Goal: Task Accomplishment & Management: Complete application form

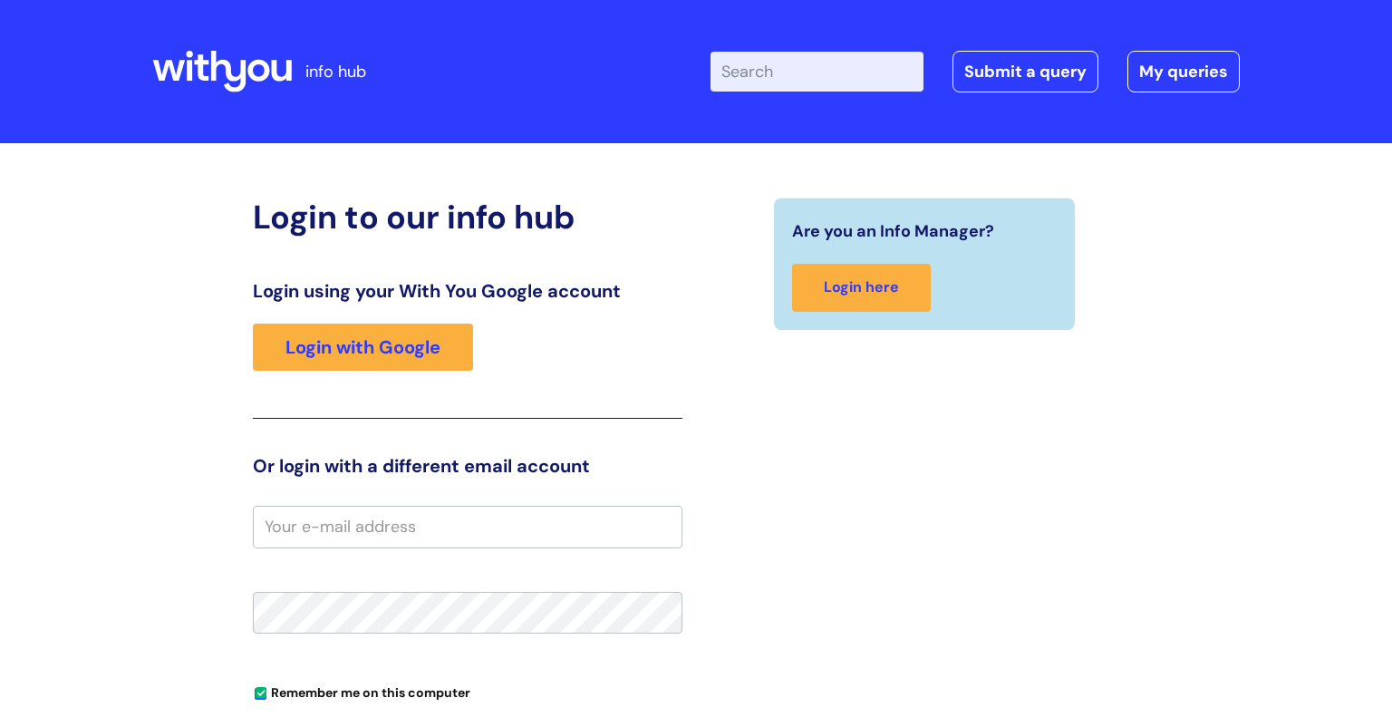
click at [291, 315] on div "Login using your With You Google account Login with Google" at bounding box center [467, 349] width 429 height 139
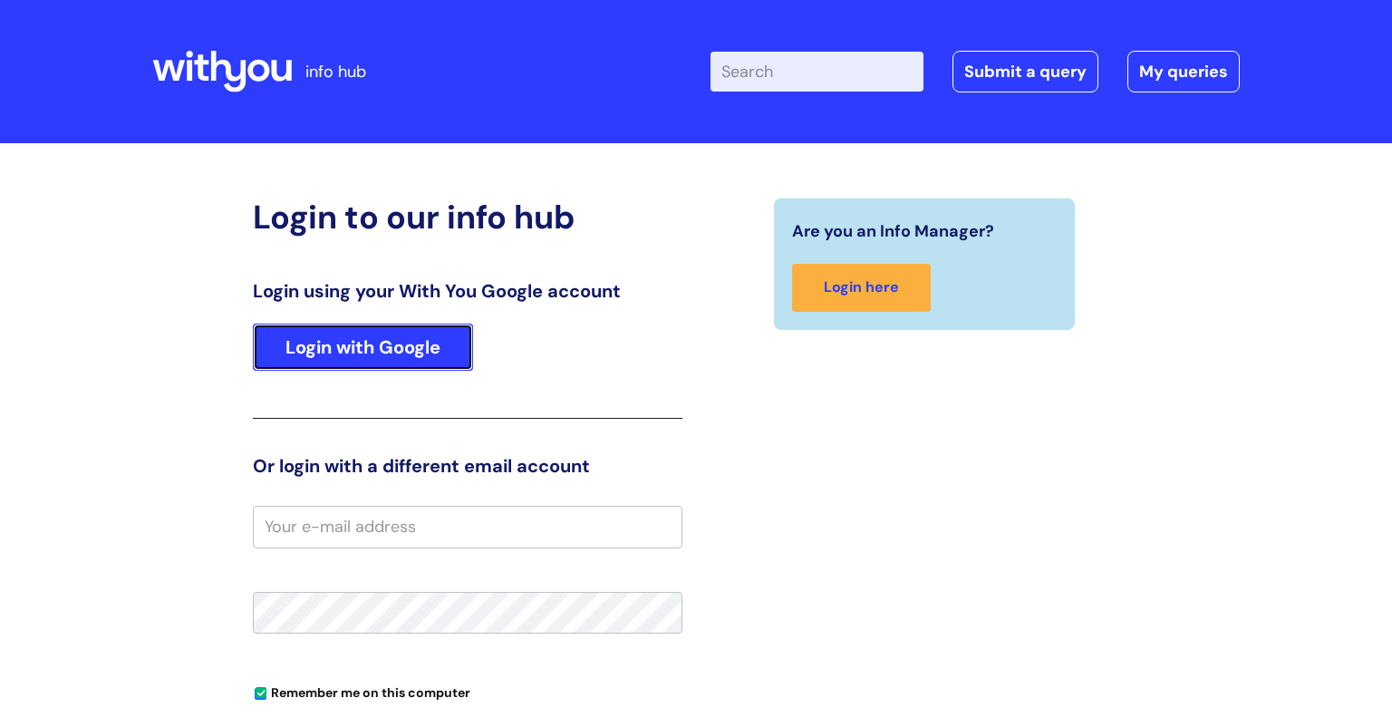
click at [320, 360] on link "Login with Google" at bounding box center [363, 346] width 220 height 47
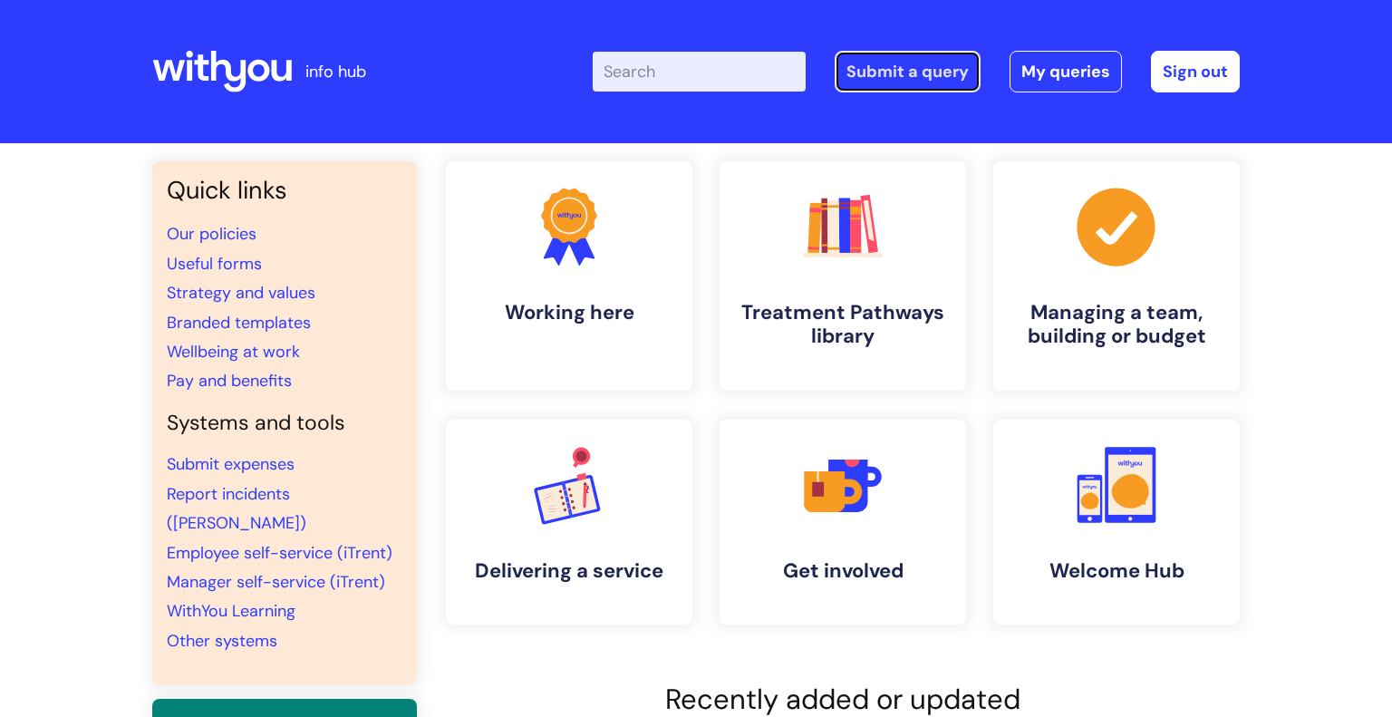
click at [911, 70] on link "Submit a query" at bounding box center [907, 72] width 146 height 42
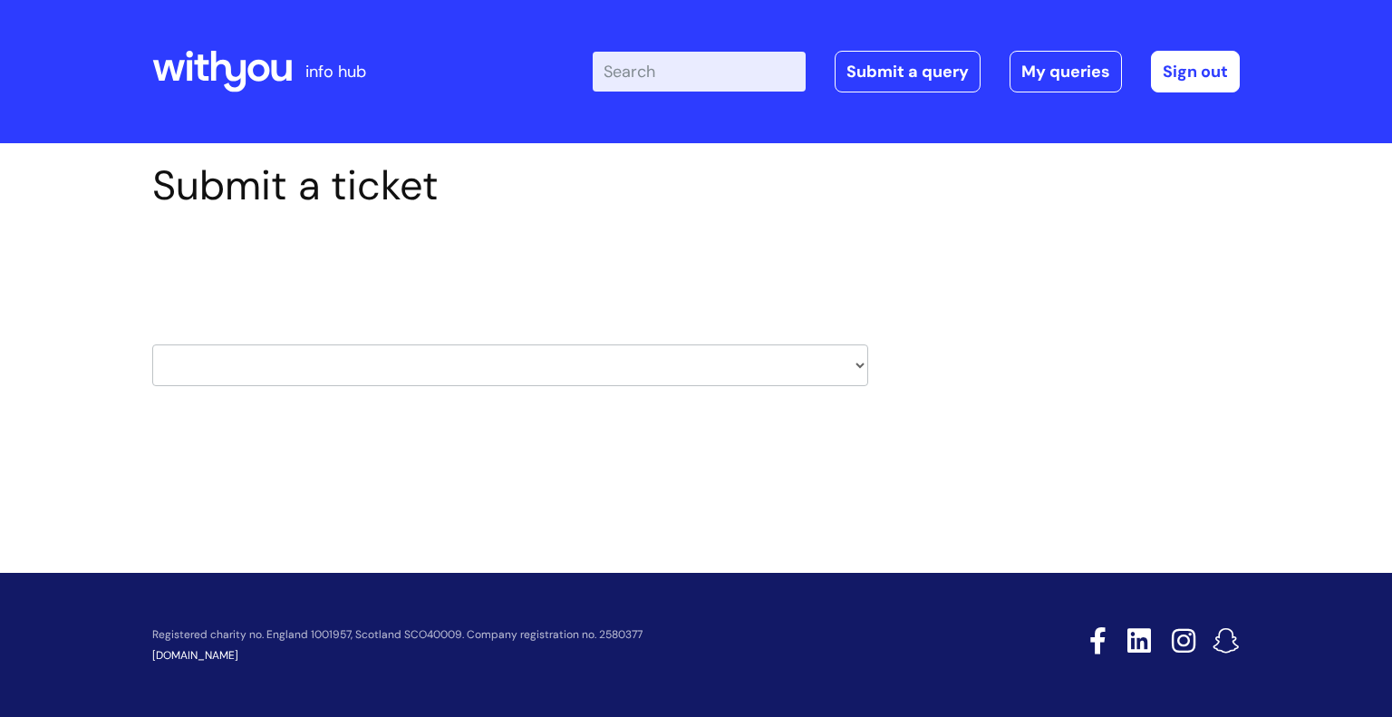
click at [727, 365] on select "HR / People IT and Support Clinical Drug Alerts Finance Accounts Data Support T…" at bounding box center [510, 365] width 716 height 42
select select "property_&_estates"
click at [152, 344] on select "HR / People IT and Support Clinical Drug Alerts Finance Accounts Data Support T…" at bounding box center [510, 365] width 716 height 42
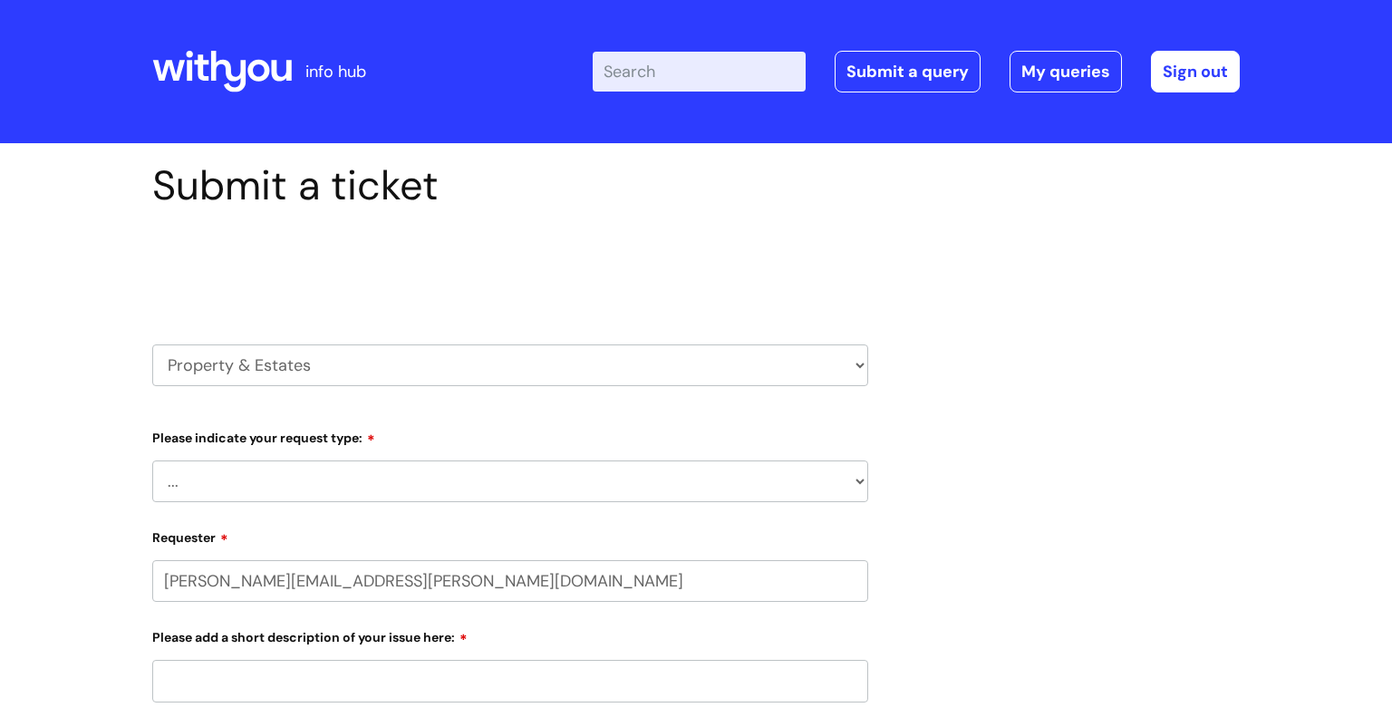
click at [237, 473] on select "... Facilities Support Lease/ Tenancy Agreements Health & Safety and Environmen…" at bounding box center [510, 481] width 716 height 42
select select "Facilities Support"
click at [152, 460] on select "... Facilities Support Lease/ Tenancy Agreements Health & Safety and Environmen…" at bounding box center [510, 481] width 716 height 42
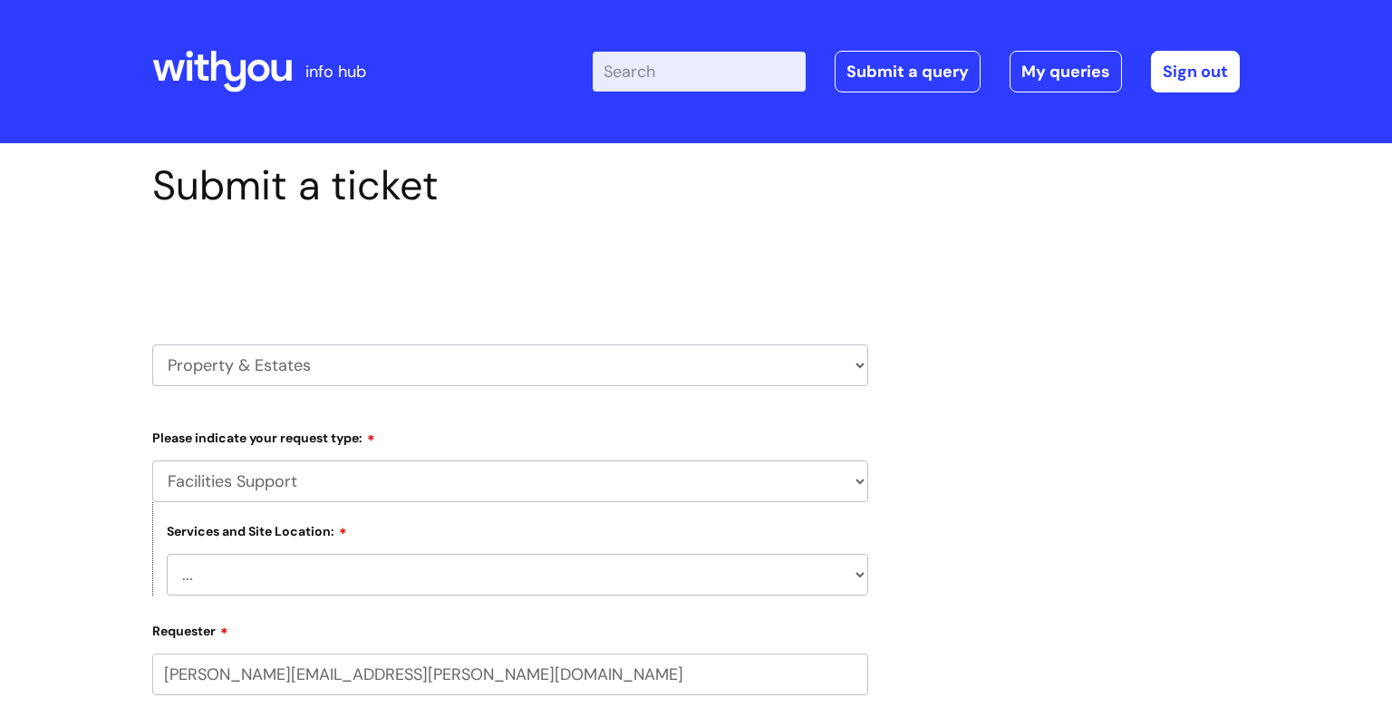
click at [220, 584] on select "... Cleethorpes Darlington Tubwell Darlington Coniscliffe Grimsby Preston Redca…" at bounding box center [517, 575] width 701 height 42
click at [101, 525] on div "Submit a ticket Select issue type HR / People IT and Support Clinical Drug Aler…" at bounding box center [696, 714] width 1392 height 1142
drag, startPoint x: 233, startPoint y: 433, endPoint x: 231, endPoint y: 448, distance: 14.6
click at [234, 433] on label "Please indicate your request type:" at bounding box center [510, 435] width 716 height 22
click at [274, 375] on select "HR / People IT and Support Clinical Drug Alerts Finance Accounts Data Support T…" at bounding box center [510, 365] width 716 height 42
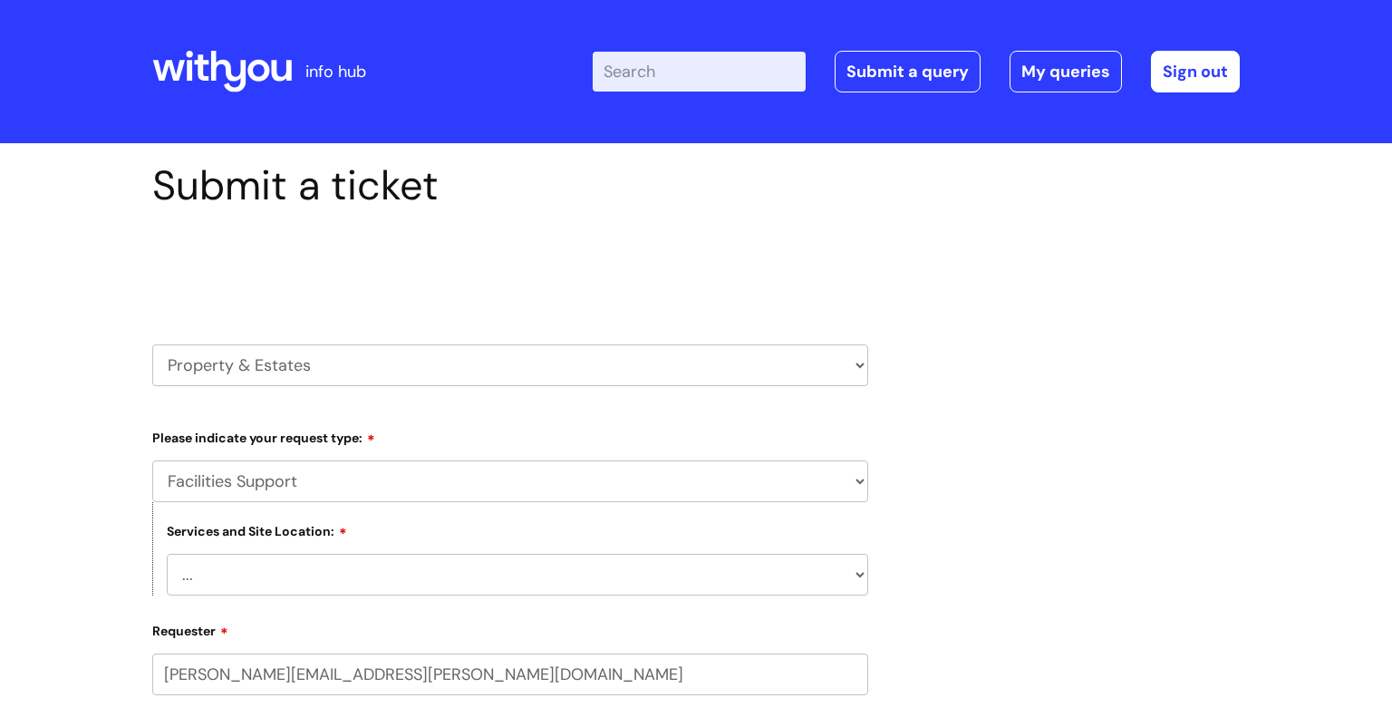
click at [152, 344] on select "HR / People IT and Support Clinical Drug Alerts Finance Accounts Data Support T…" at bounding box center [510, 365] width 716 height 42
click at [231, 591] on select "... Cleethorpes Darlington Tubwell Darlington Coniscliffe Grimsby Preston Redca…" at bounding box center [517, 575] width 701 height 42
select select "Grimsby"
click at [167, 554] on select "... Cleethorpes Darlington Tubwell Darlington Coniscliffe Grimsby Preston Redca…" at bounding box center [517, 575] width 701 height 42
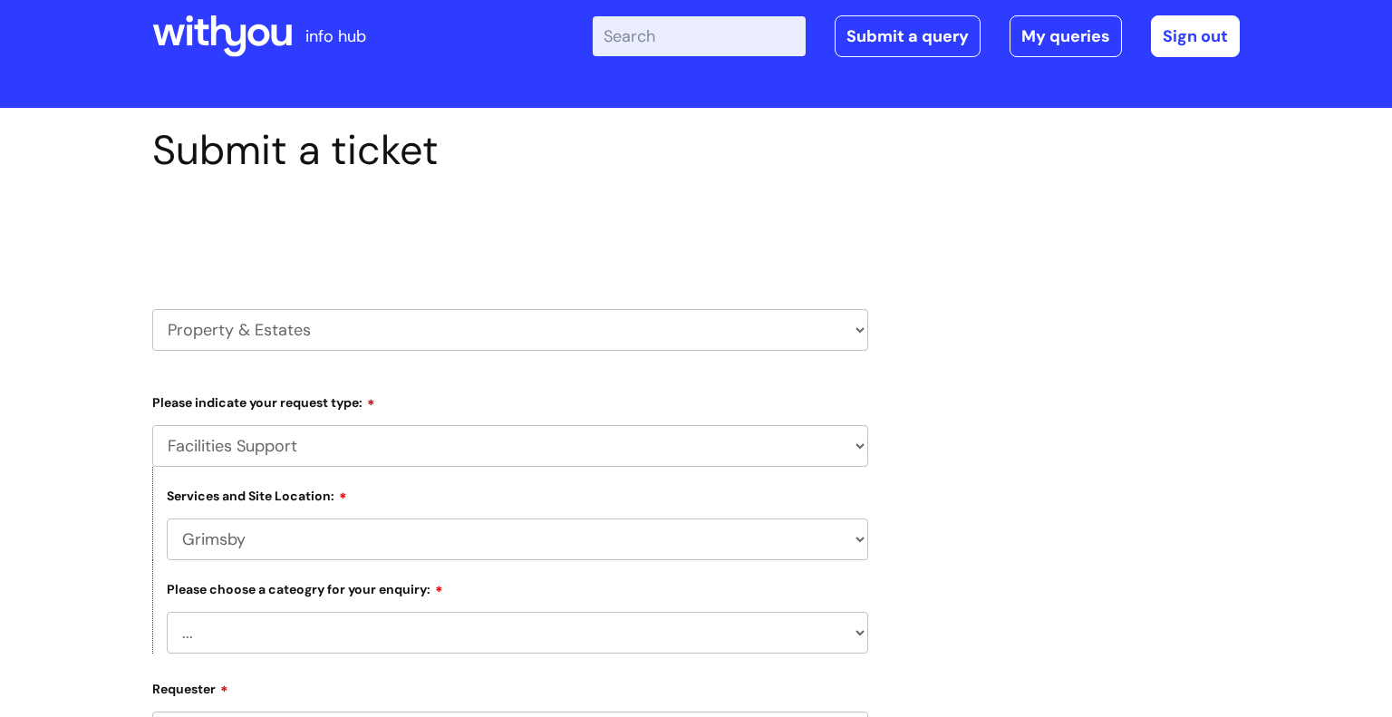
scroll to position [58, 0]
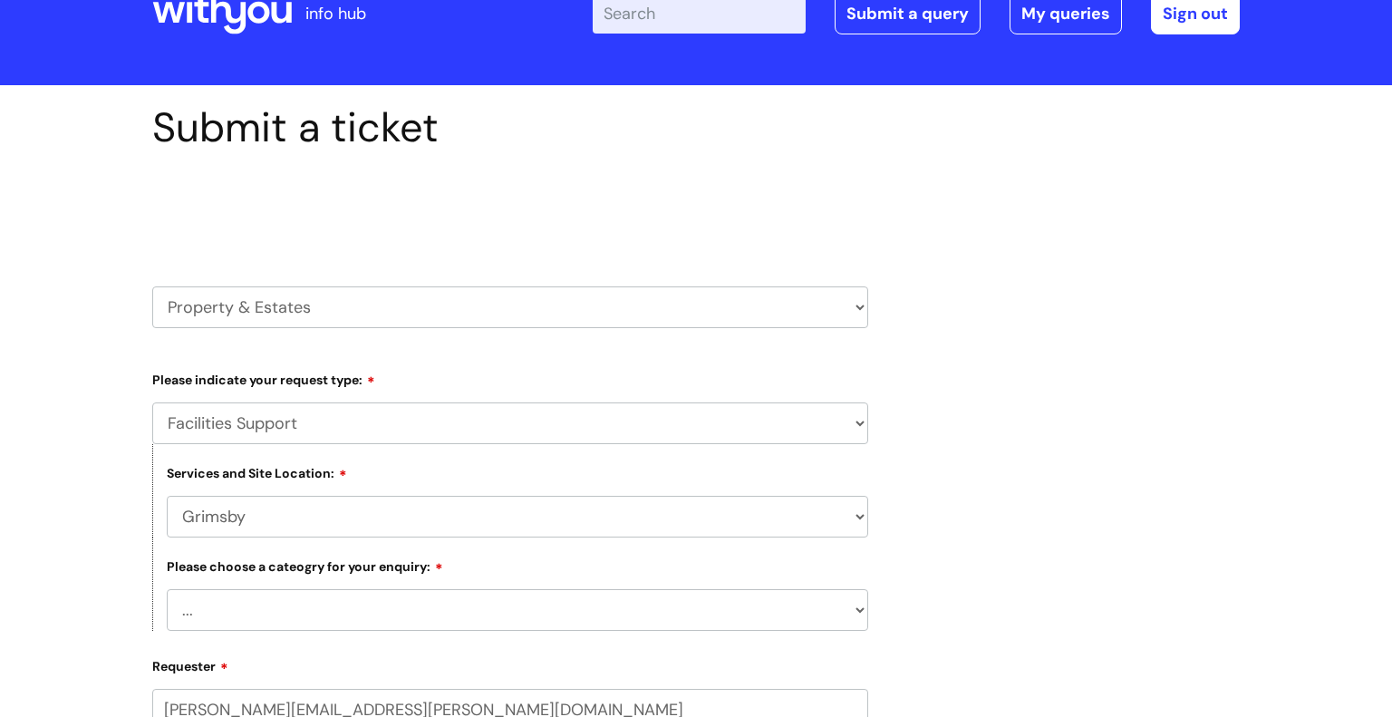
click at [341, 631] on select "... Electrical and Lighting Plumbing and Drainage Heating and Cooling Fixtures,…" at bounding box center [517, 610] width 701 height 42
click at [300, 612] on select "... Electrical and Lighting Plumbing and Drainage Heating and Cooling Fixtures,…" at bounding box center [517, 610] width 701 height 42
select select "Fixtures, Fittings, and Furniture"
click at [167, 590] on select "... Electrical and Lighting Plumbing and Drainage Heating and Cooling Fixtures,…" at bounding box center [517, 610] width 701 height 42
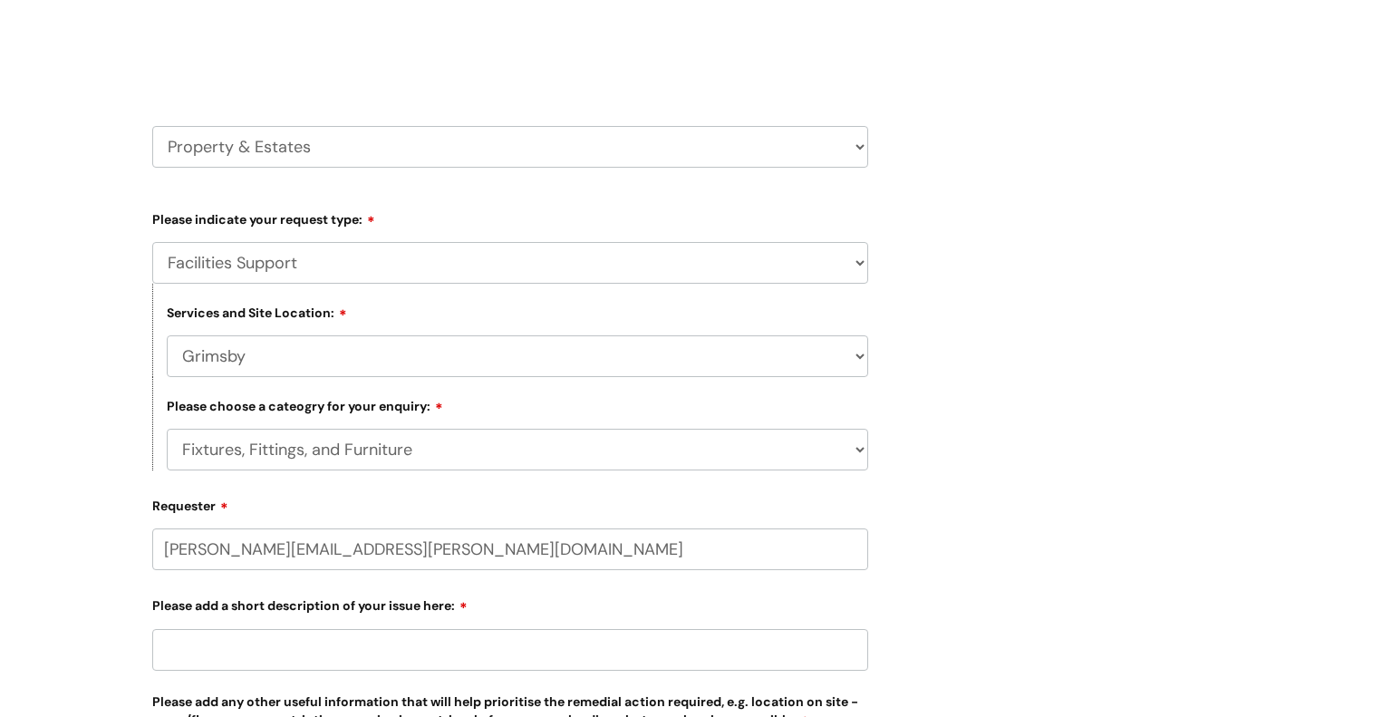
scroll to position [250, 0]
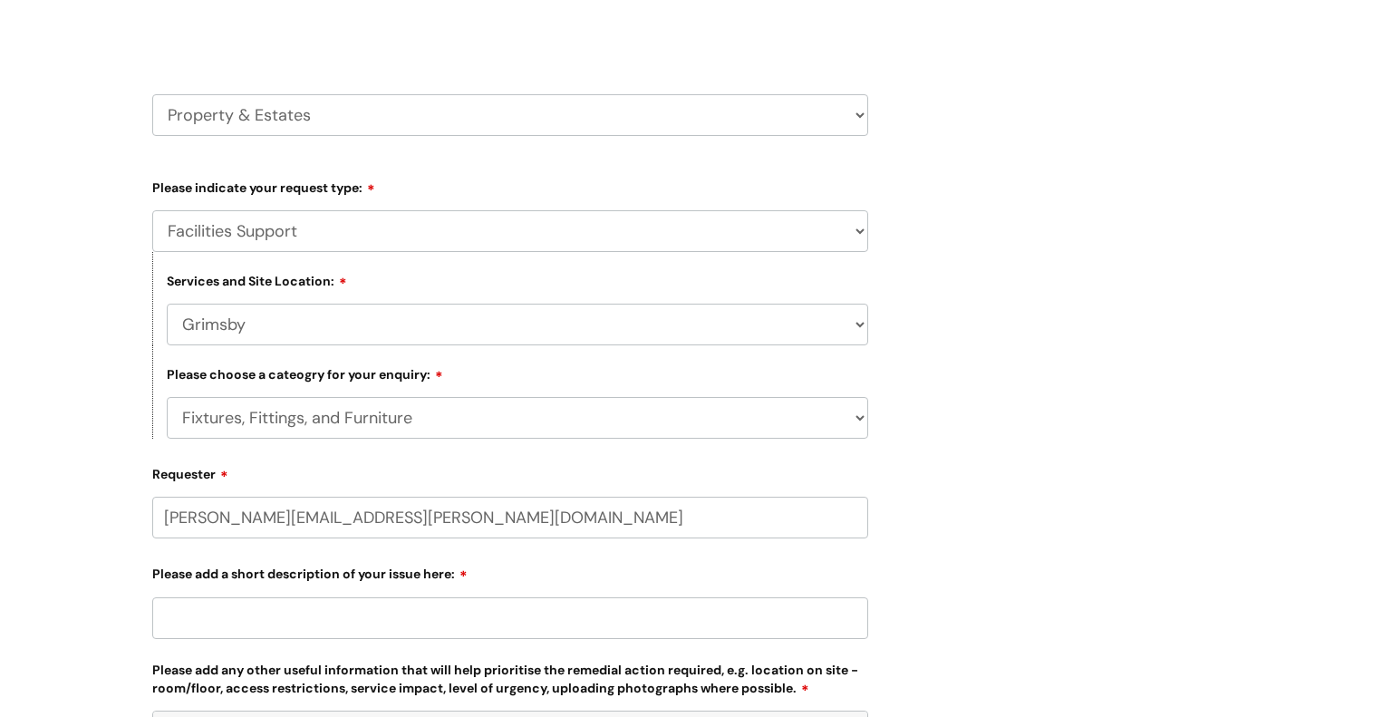
click at [269, 634] on input "Please add a short description of your issue here:" at bounding box center [510, 618] width 716 height 42
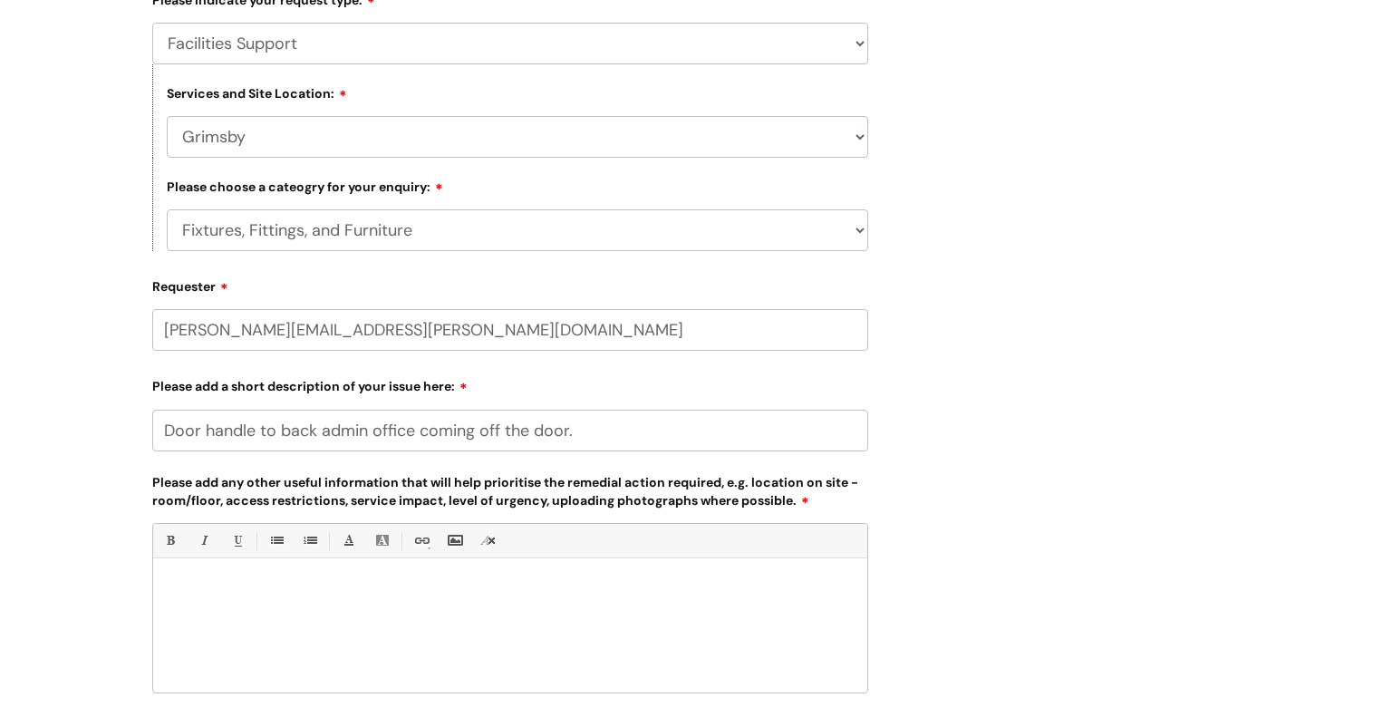
scroll to position [440, 0]
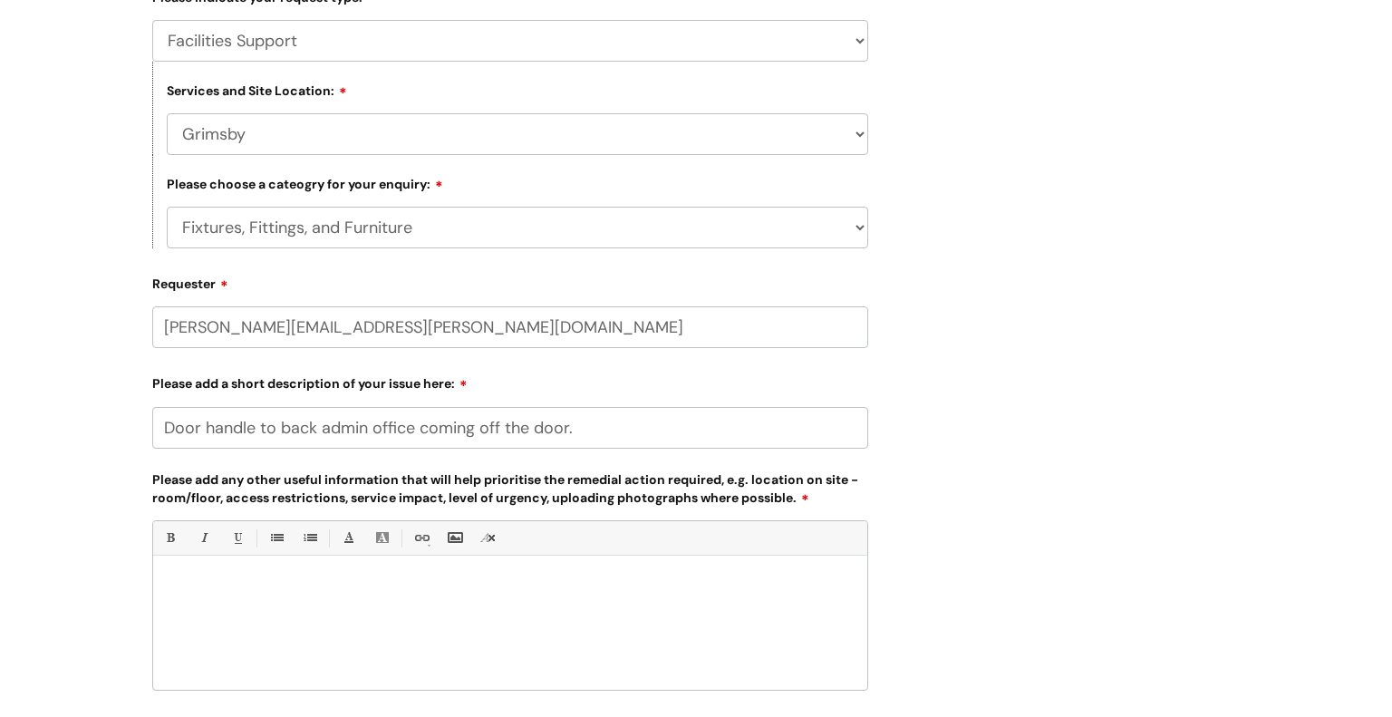
type input "Door handle to back admin office coming off the door."
click at [261, 620] on div at bounding box center [510, 626] width 714 height 125
click at [214, 592] on p "To enrich screen reader interactions, please activate Accessibility in Grammarl…" at bounding box center [510, 586] width 687 height 16
click at [178, 575] on div "To enrich screen reader interactions, please activate Accessibility in Grammarl…" at bounding box center [510, 626] width 714 height 125
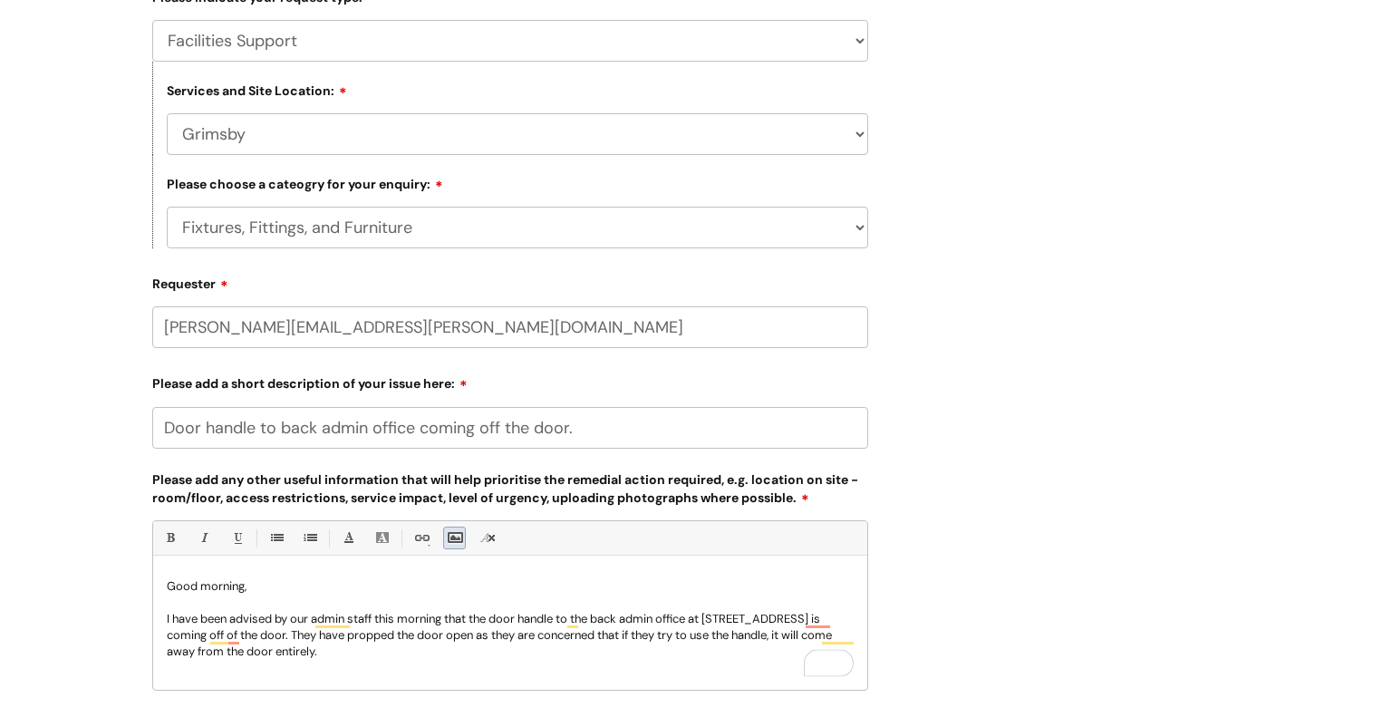
click at [451, 535] on link "Insert Image..." at bounding box center [454, 537] width 23 height 23
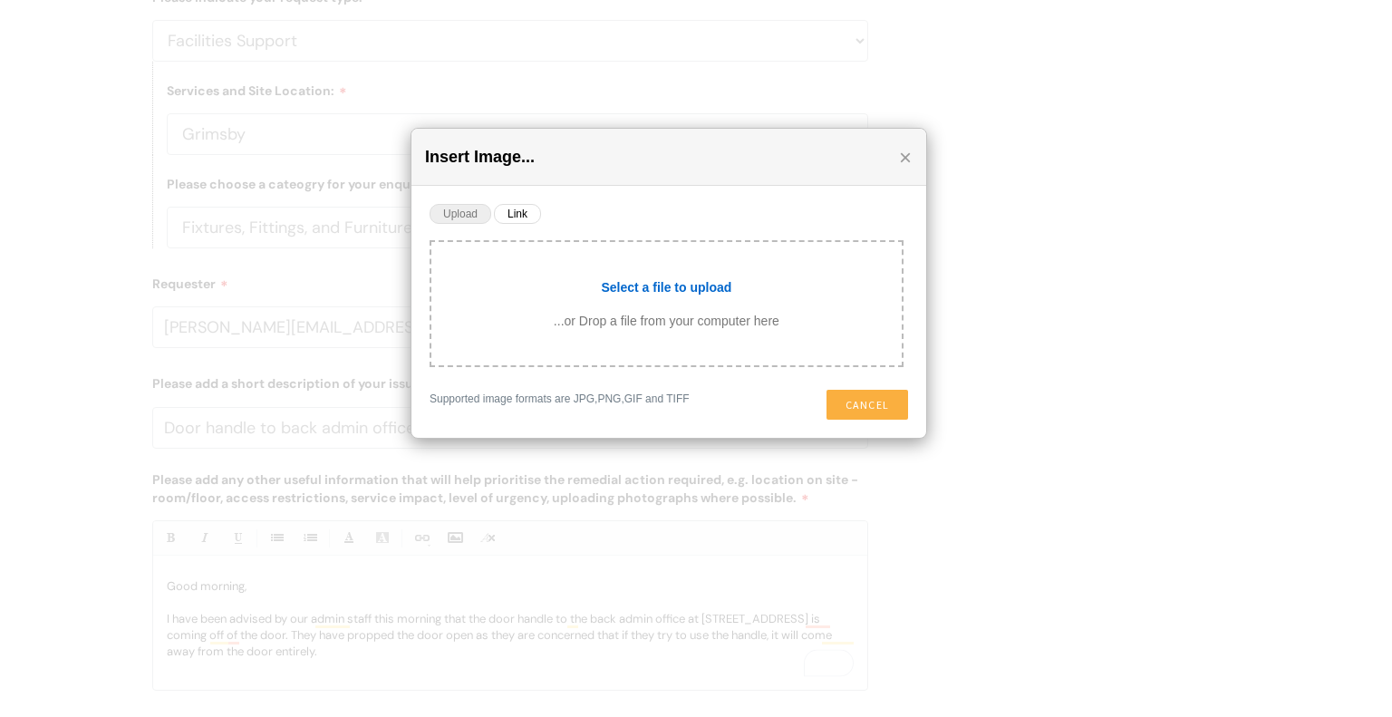
click at [615, 290] on input "file" at bounding box center [666, 285] width 470 height 50
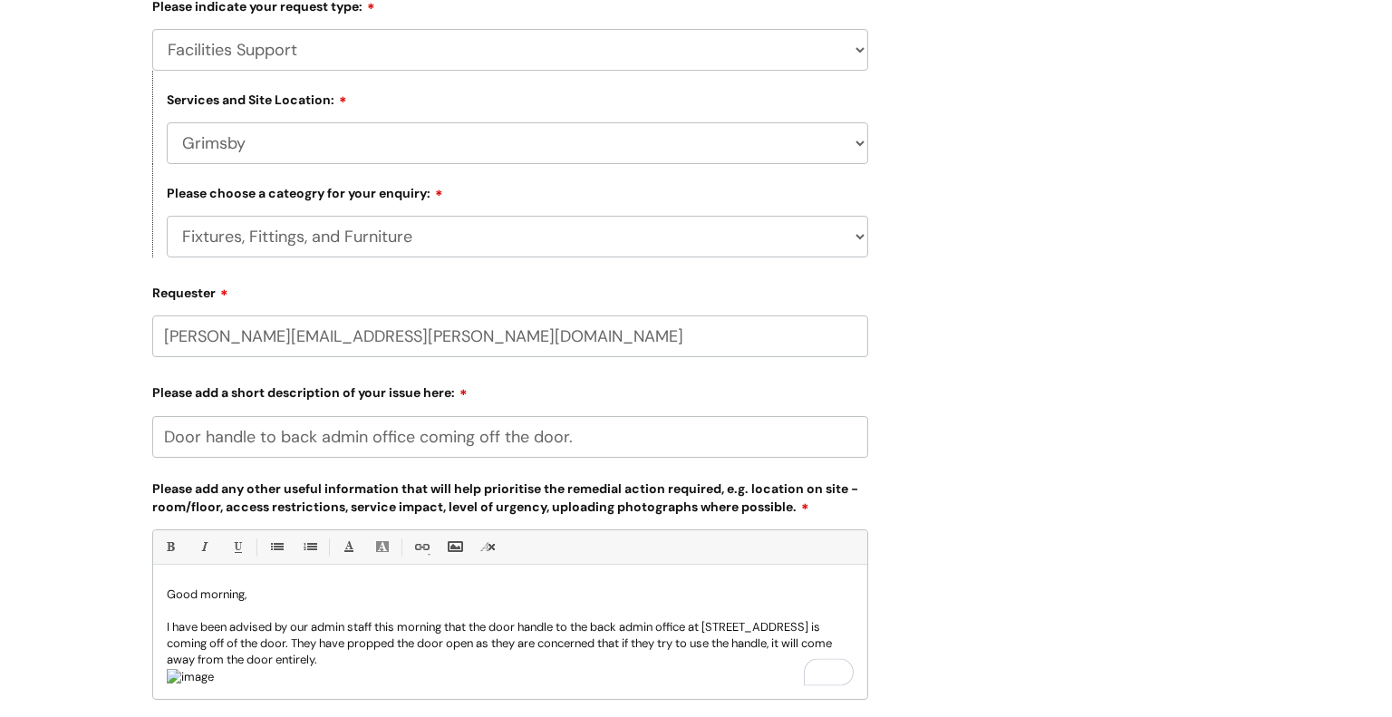
scroll to position [0, 0]
click at [513, 623] on p "Good morning, I have been advised by our admin staff this morning that the door…" at bounding box center [510, 635] width 687 height 99
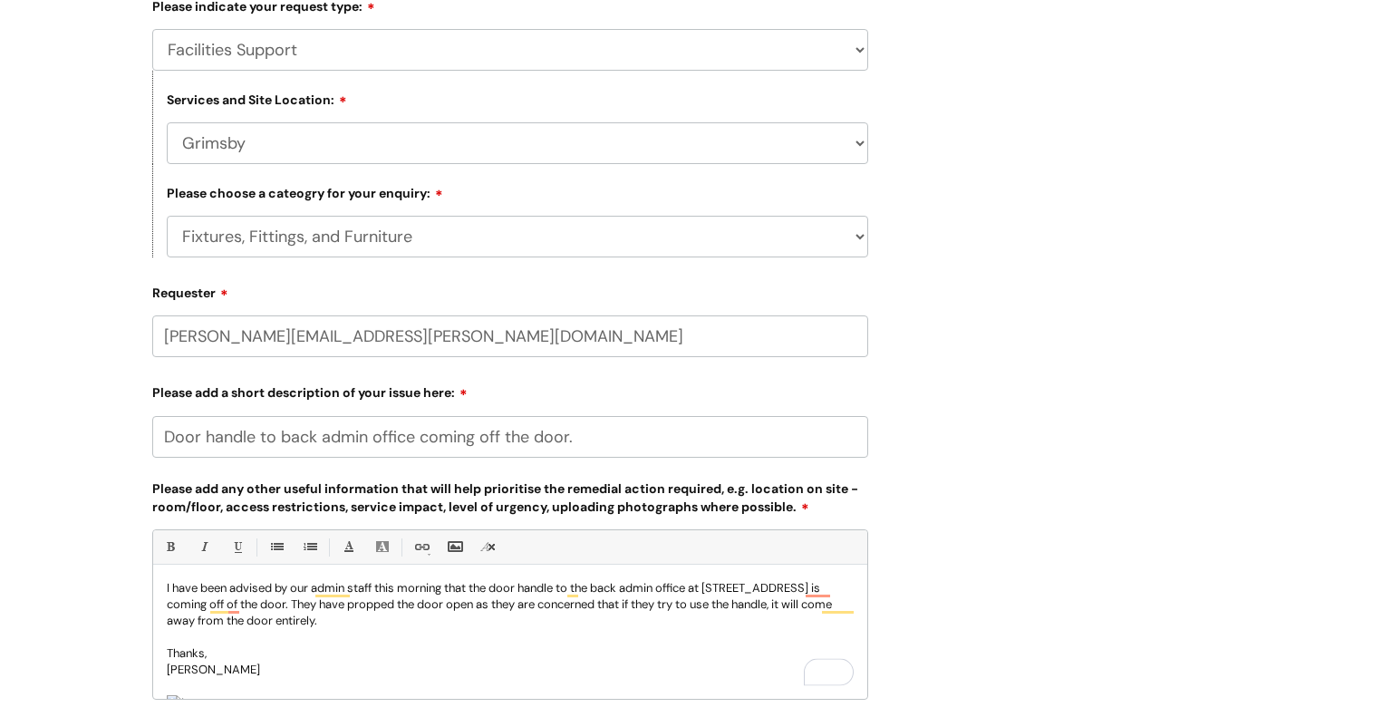
scroll to position [91, 0]
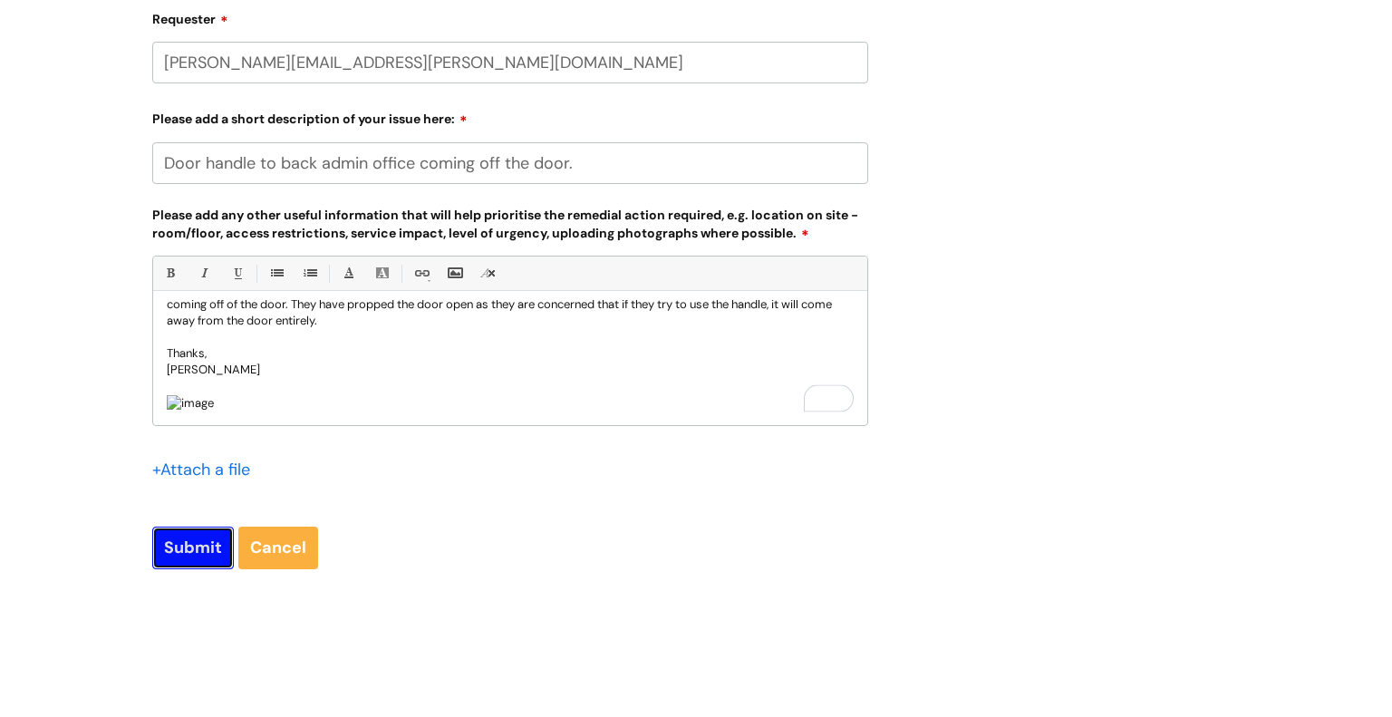
click at [158, 544] on input "Submit" at bounding box center [193, 547] width 82 height 42
type input "Please Wait..."
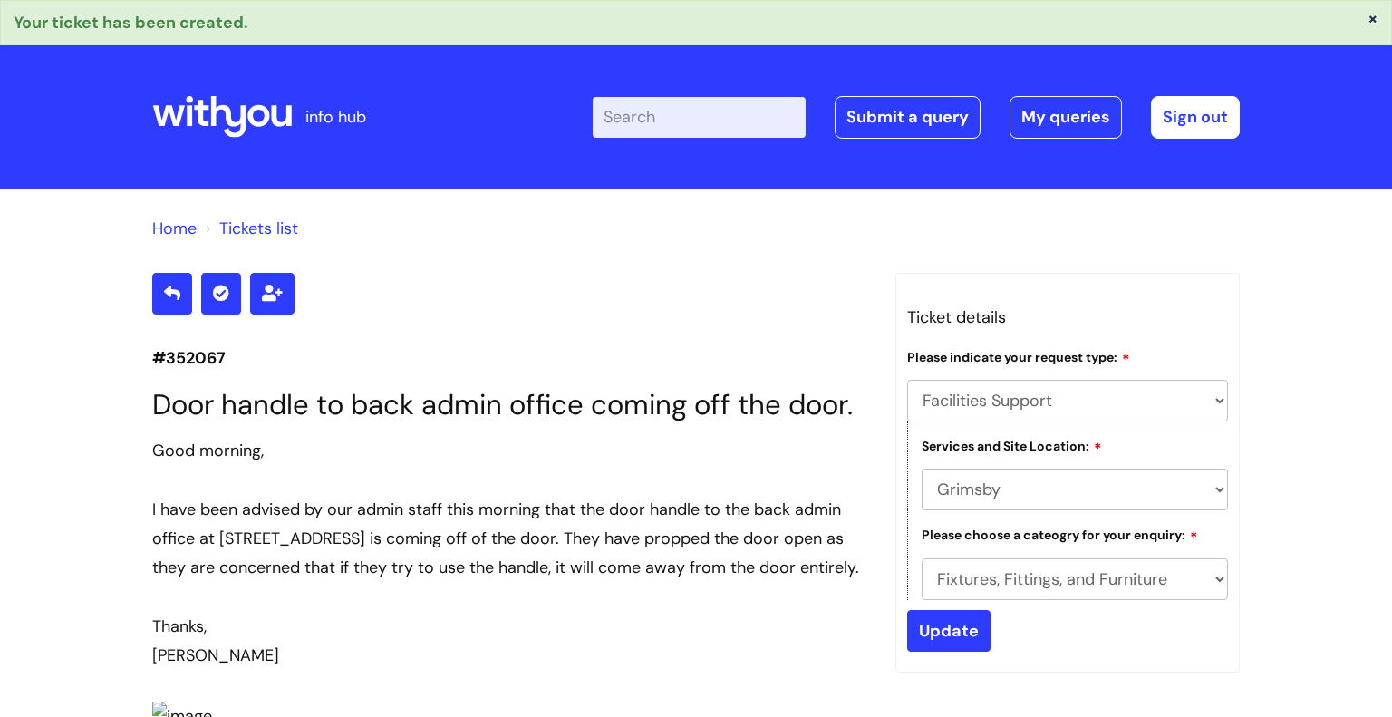
select select "Facilities Support"
select select "Grimsby"
select select "Fixtures, Fittings, and Furniture"
